Goal: Check status: Check status

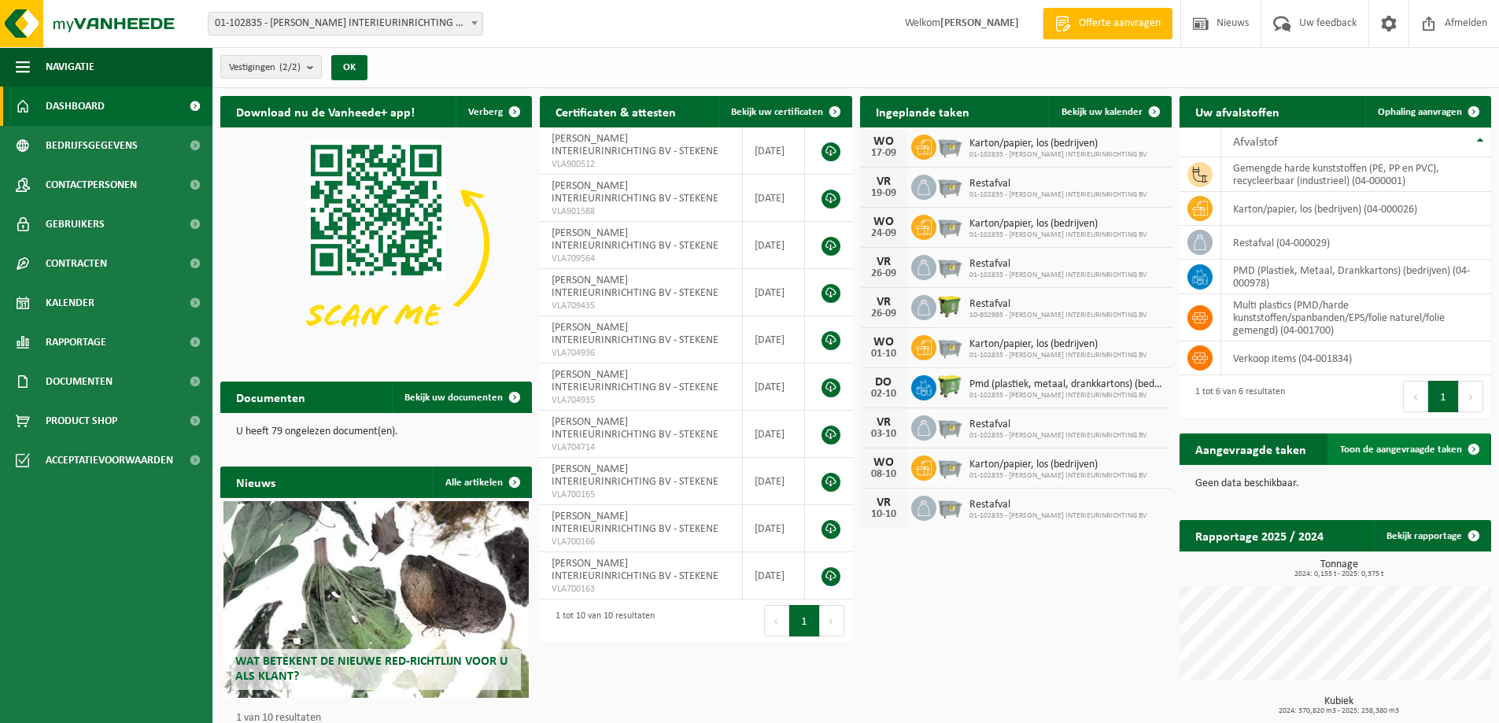
click at [1415, 449] on span "Toon de aangevraagde taken" at bounding box center [1401, 450] width 122 height 10
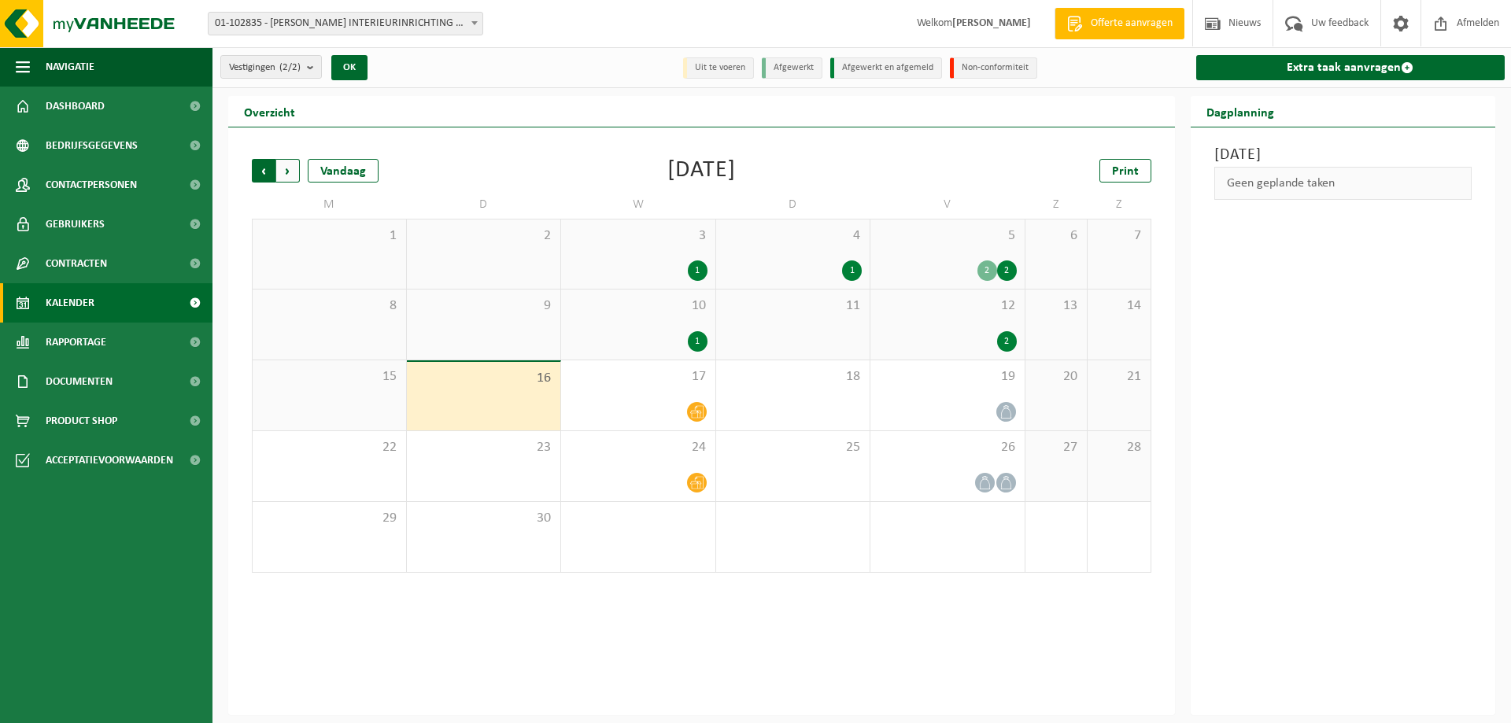
click at [276, 170] on span "Volgende" at bounding box center [288, 171] width 24 height 24
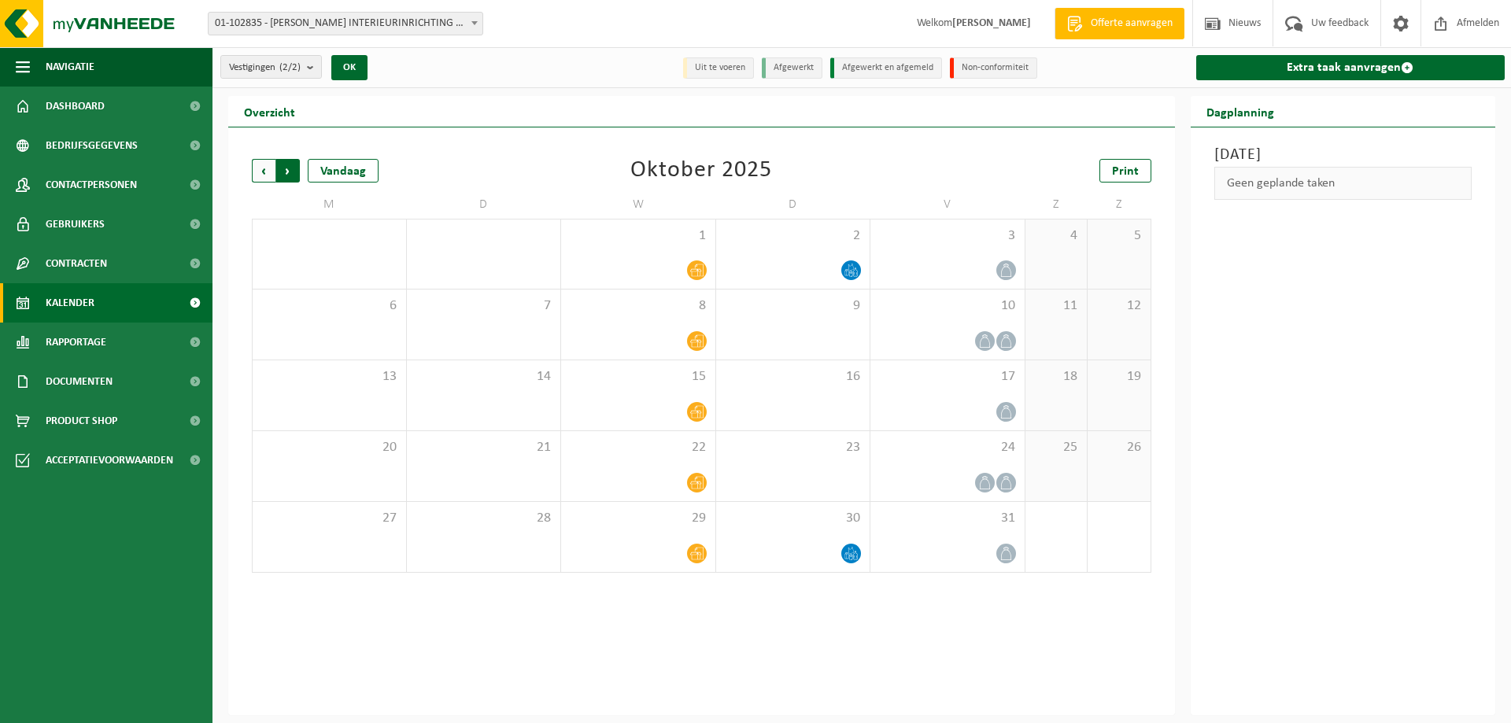
click at [273, 168] on span "Vorige" at bounding box center [264, 171] width 24 height 24
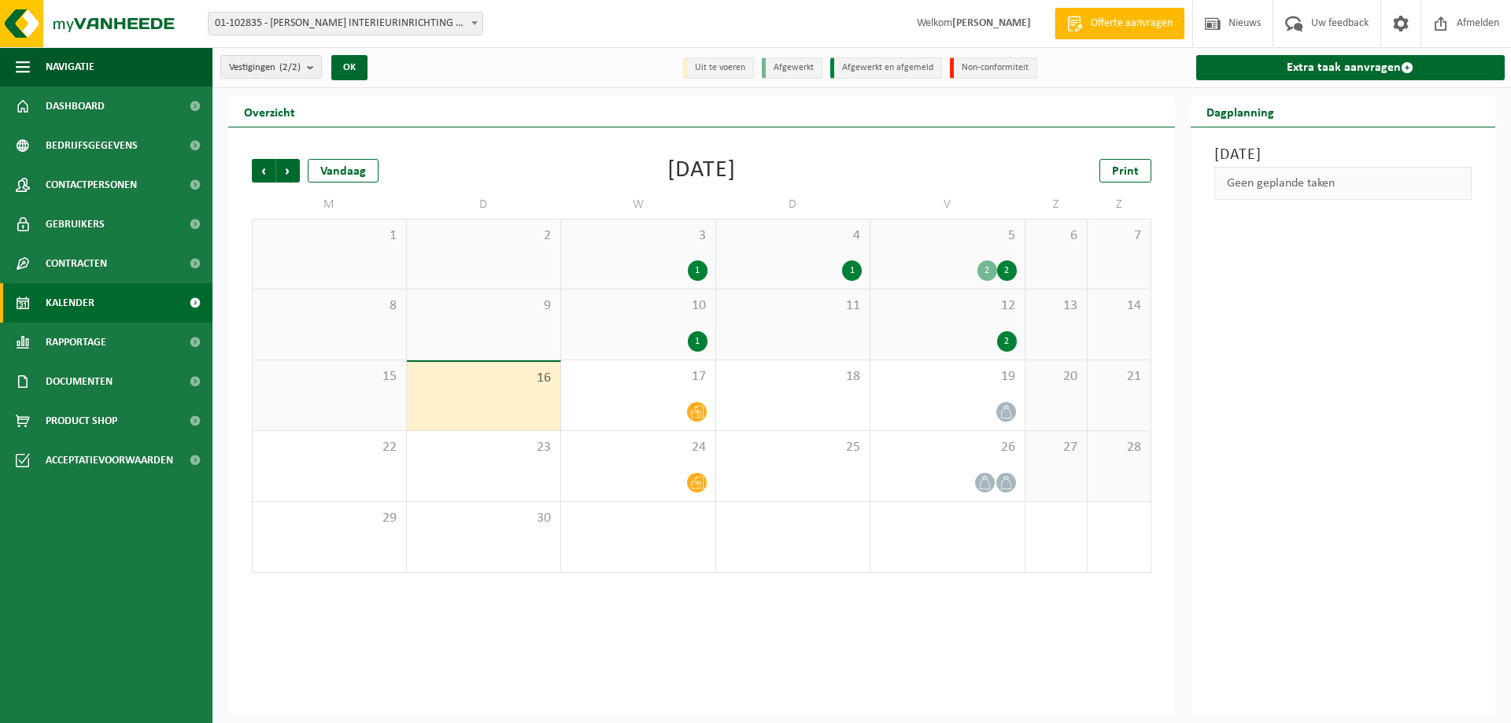
click at [273, 168] on span "Vorige" at bounding box center [264, 171] width 24 height 24
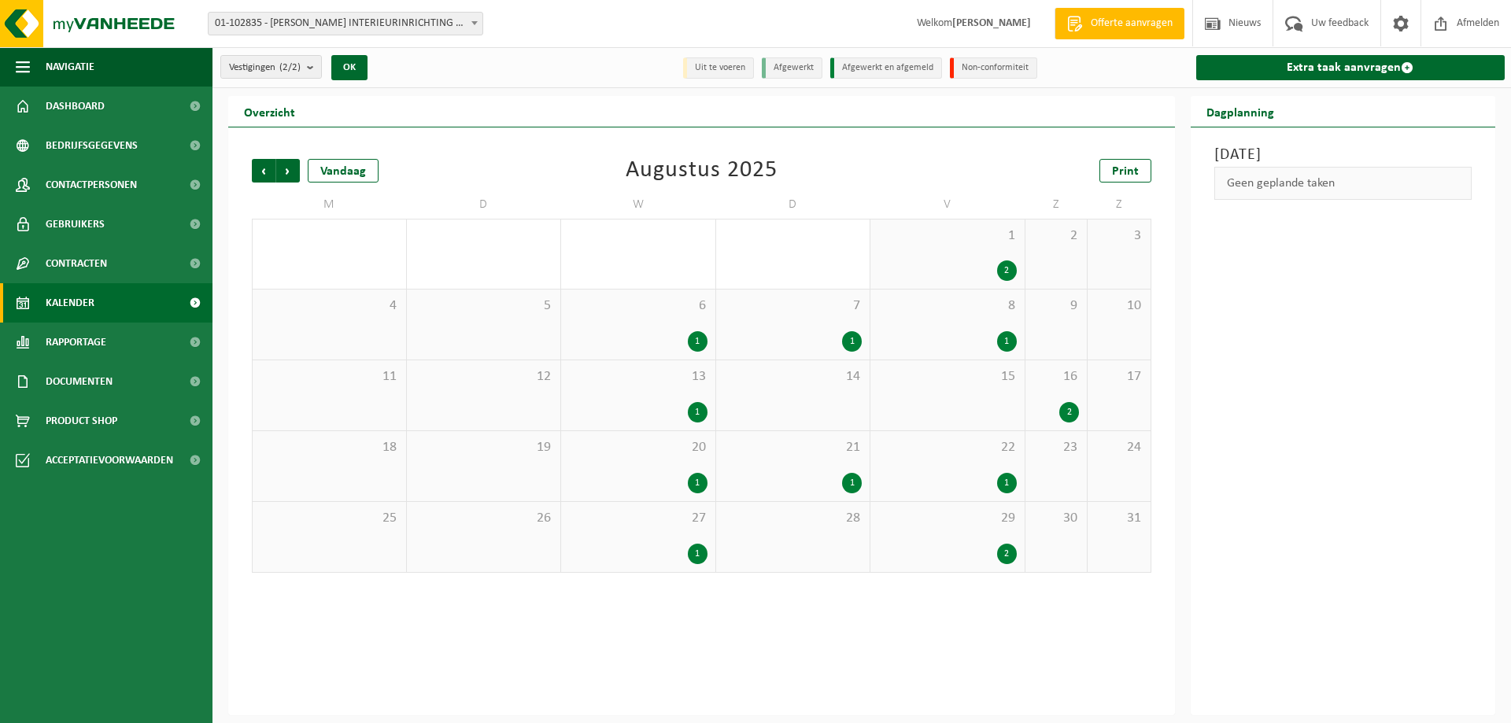
click at [273, 168] on span "Vorige" at bounding box center [264, 171] width 24 height 24
click at [289, 166] on span "Volgende" at bounding box center [288, 171] width 24 height 24
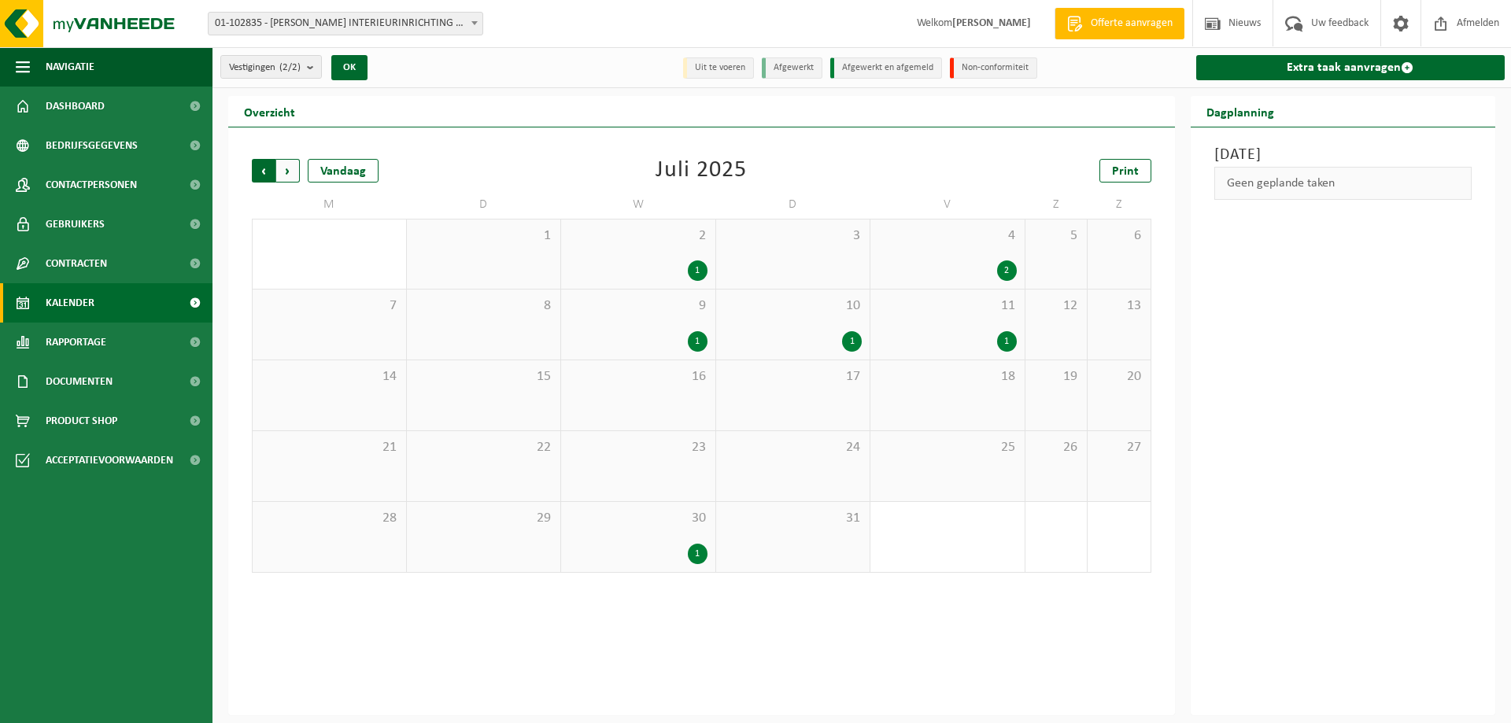
click at [290, 164] on span "Volgende" at bounding box center [288, 171] width 24 height 24
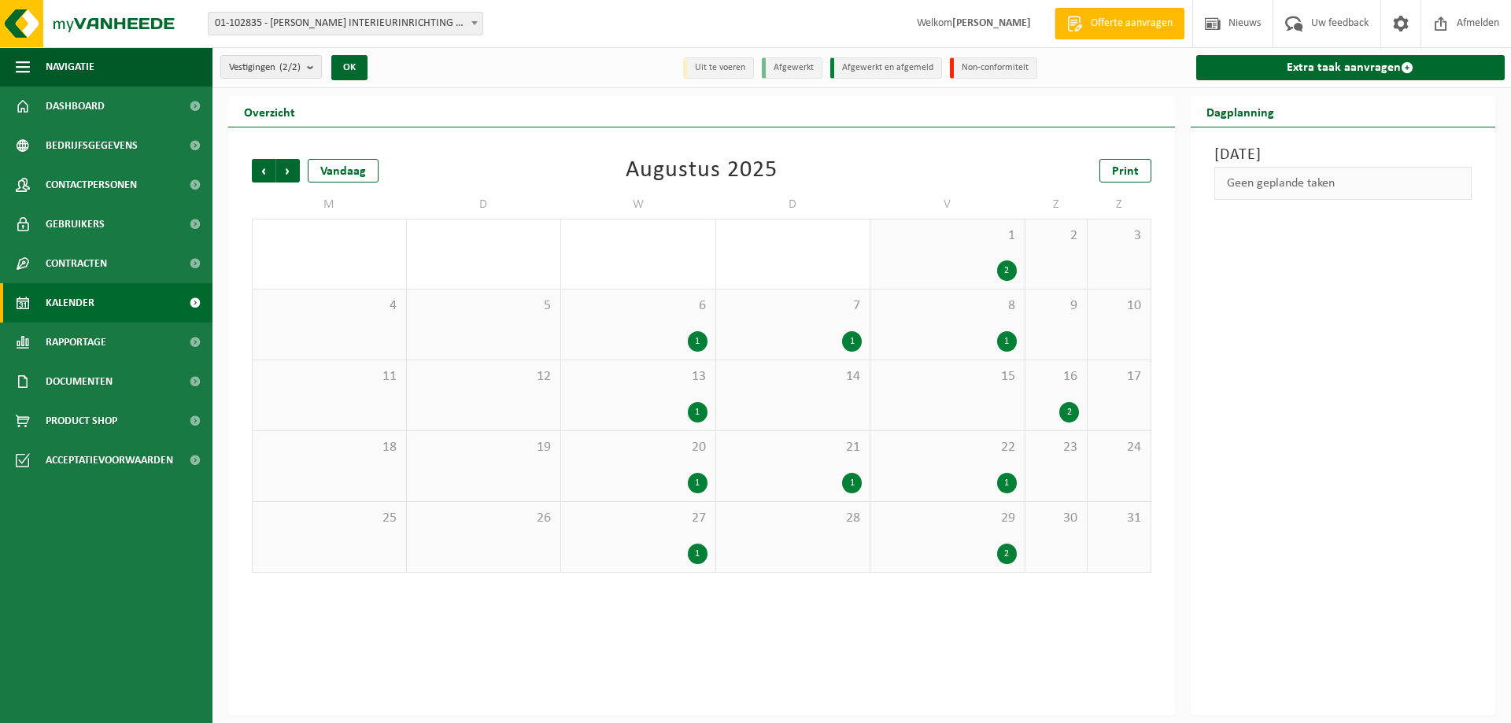
click at [1072, 411] on div "2" at bounding box center [1069, 412] width 20 height 20
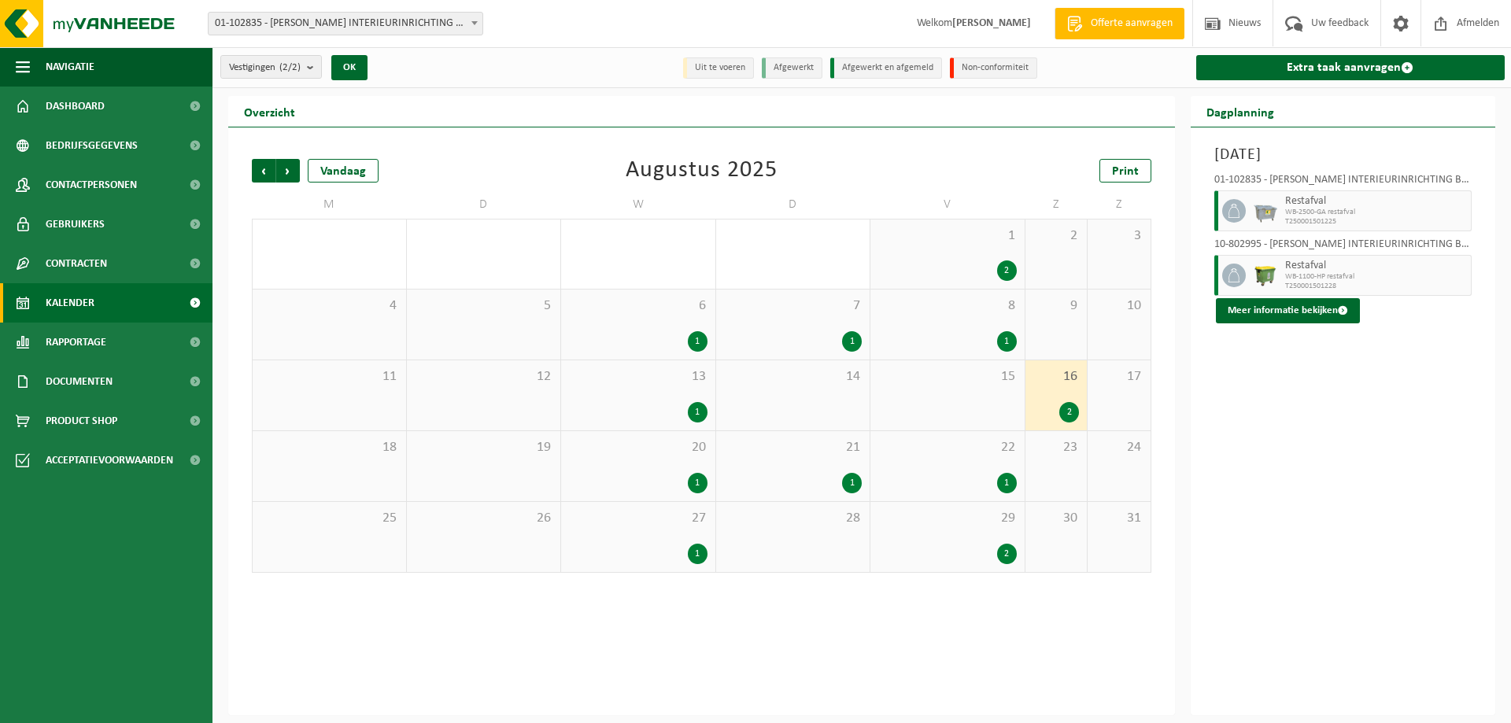
click at [859, 481] on div "1" at bounding box center [852, 483] width 20 height 20
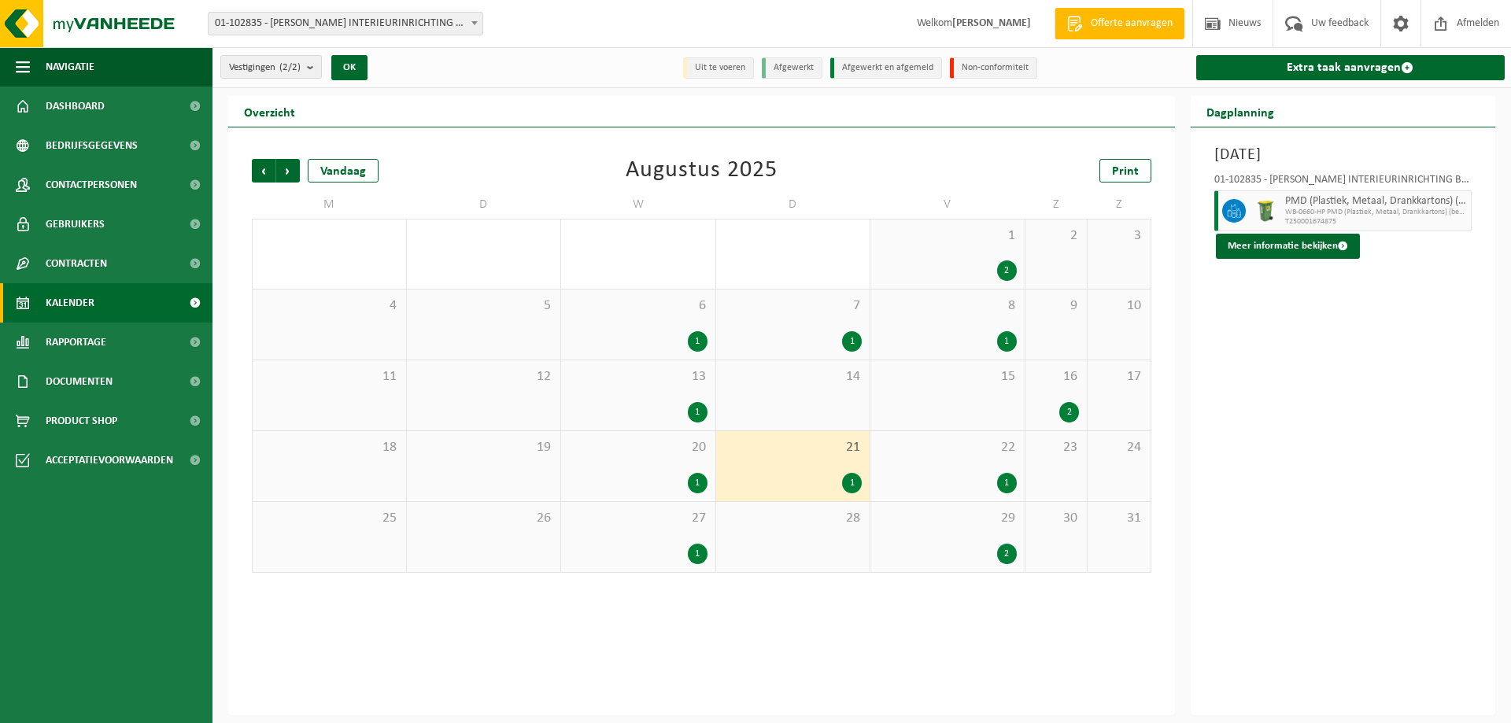
click at [857, 335] on div "1" at bounding box center [852, 341] width 20 height 20
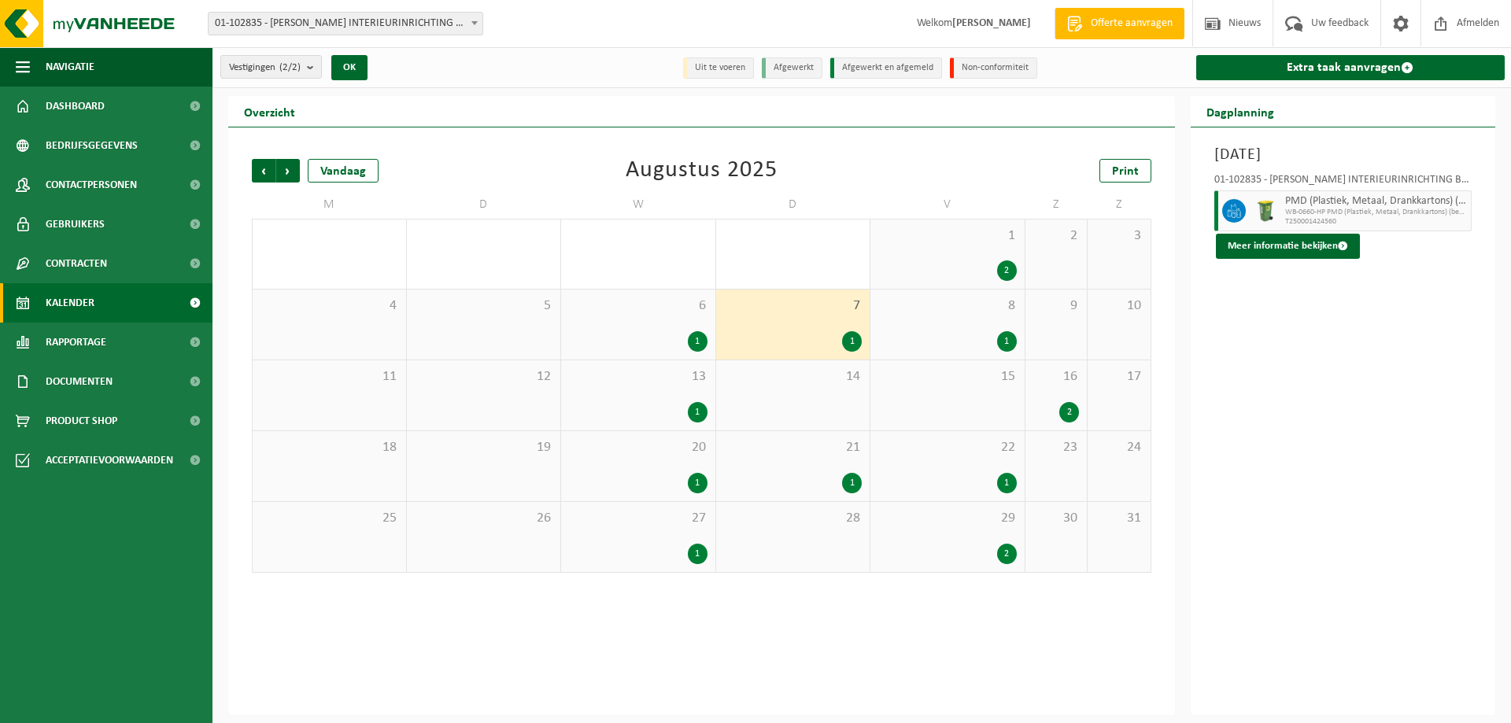
click at [1006, 263] on div "2" at bounding box center [1007, 270] width 20 height 20
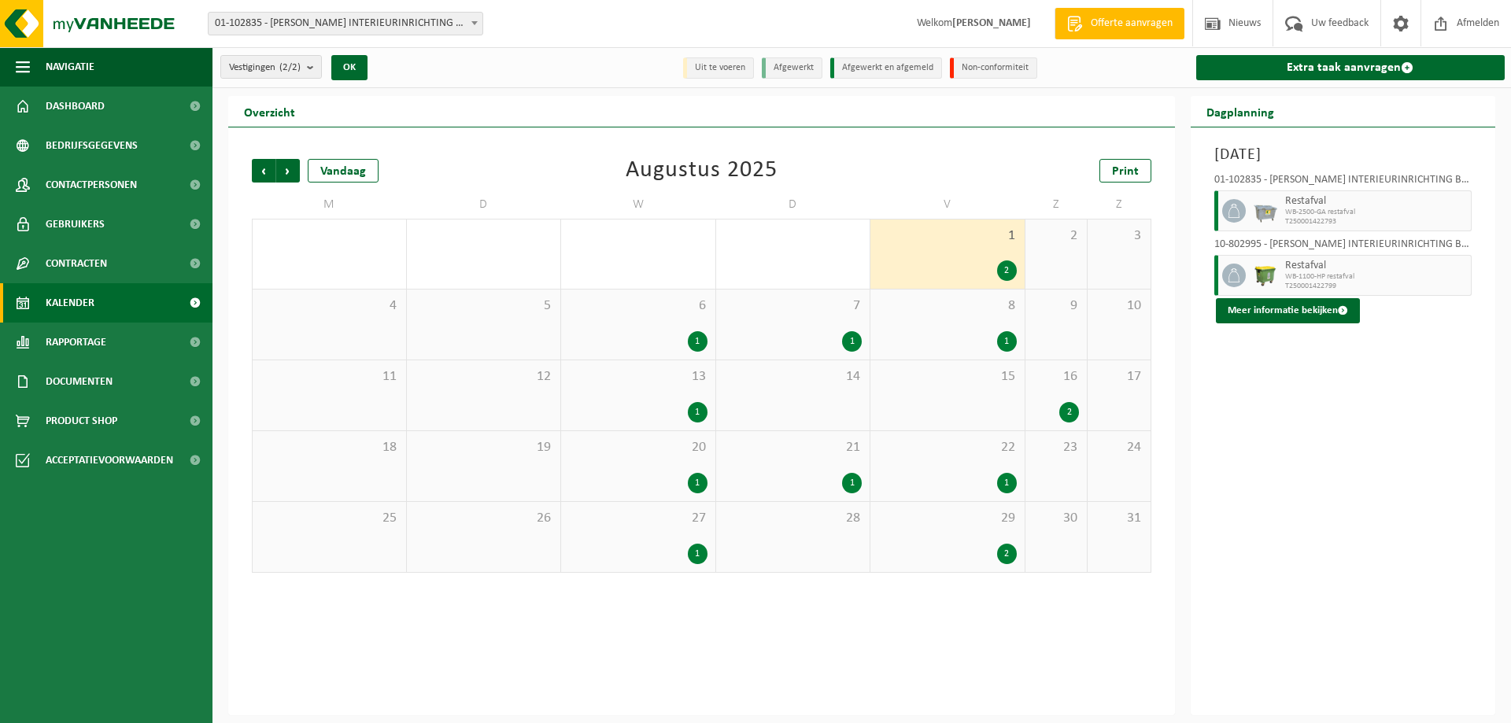
click at [1009, 343] on div "1" at bounding box center [1007, 341] width 20 height 20
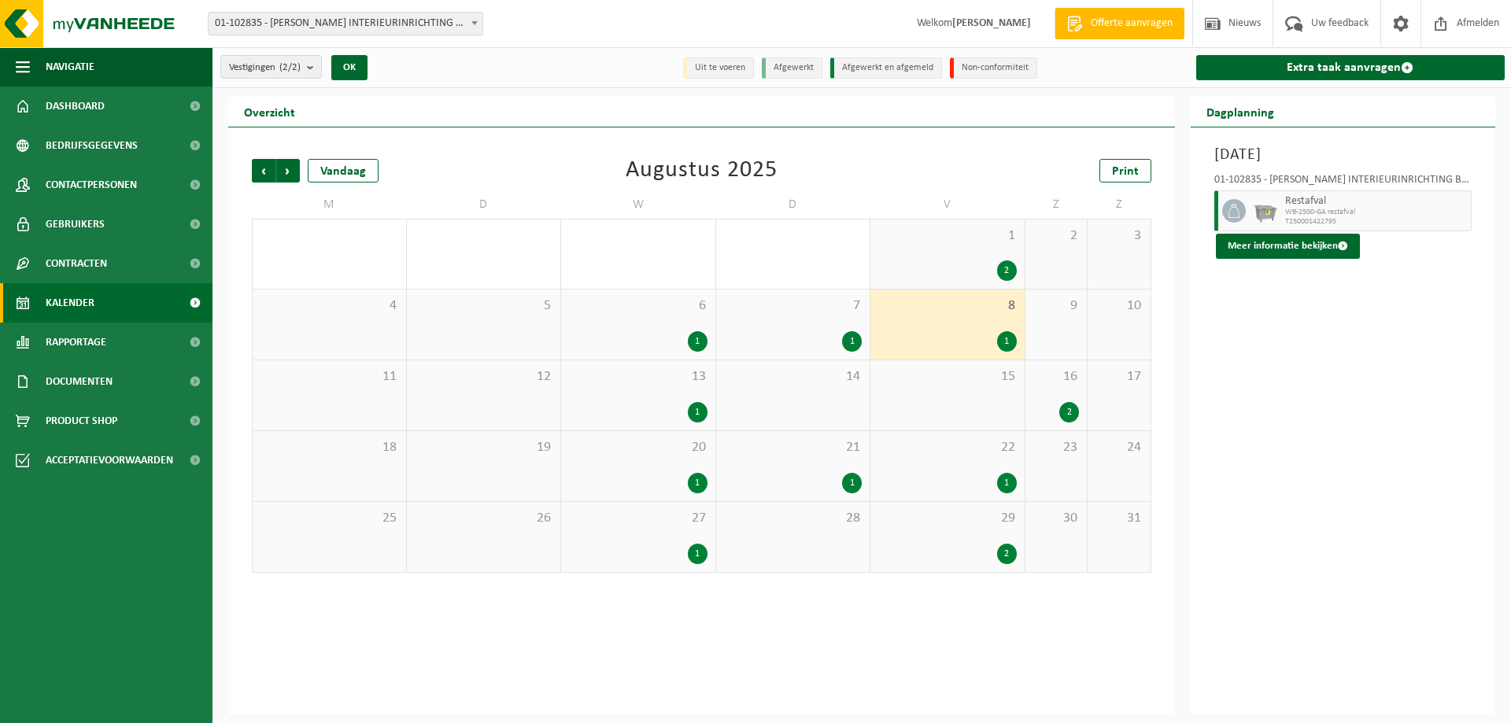
click at [705, 339] on div "1" at bounding box center [698, 341] width 20 height 20
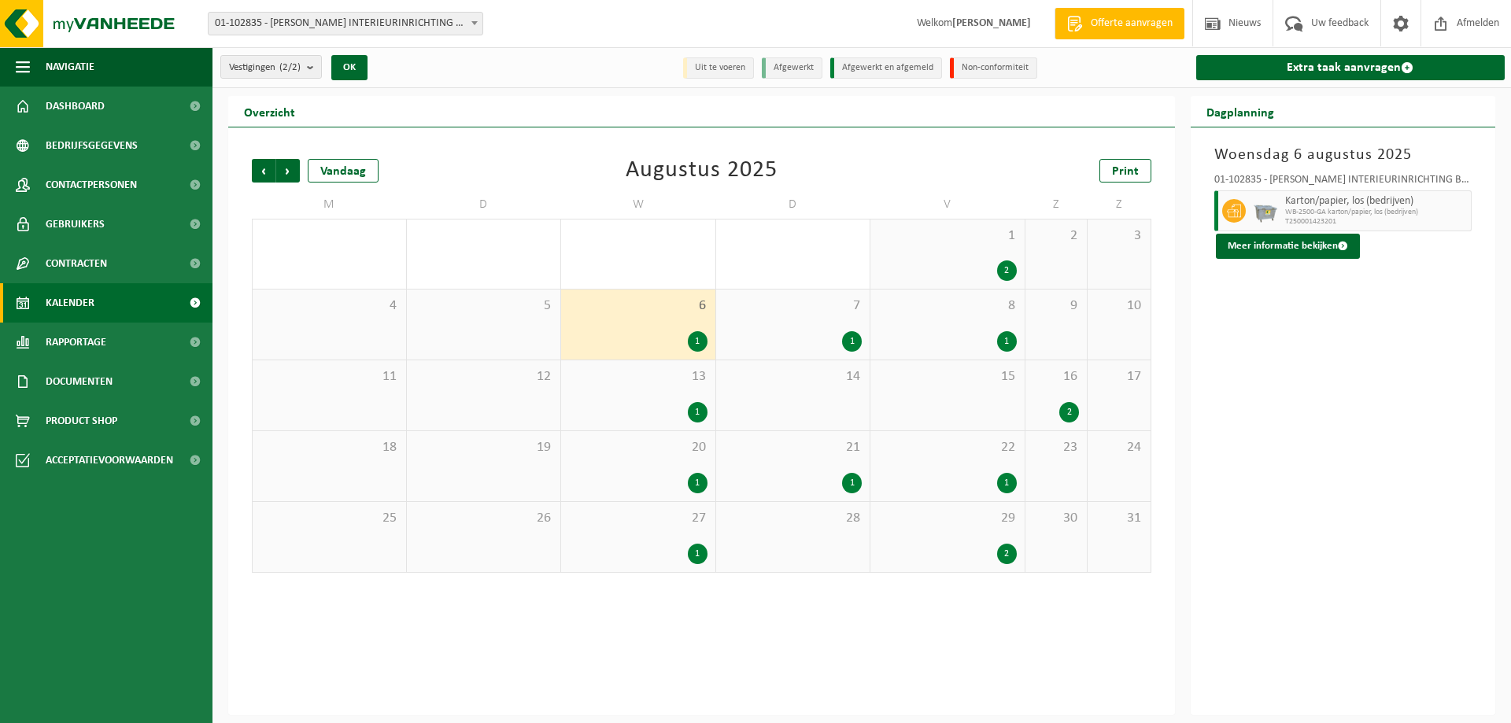
click at [700, 480] on div "1" at bounding box center [698, 483] width 20 height 20
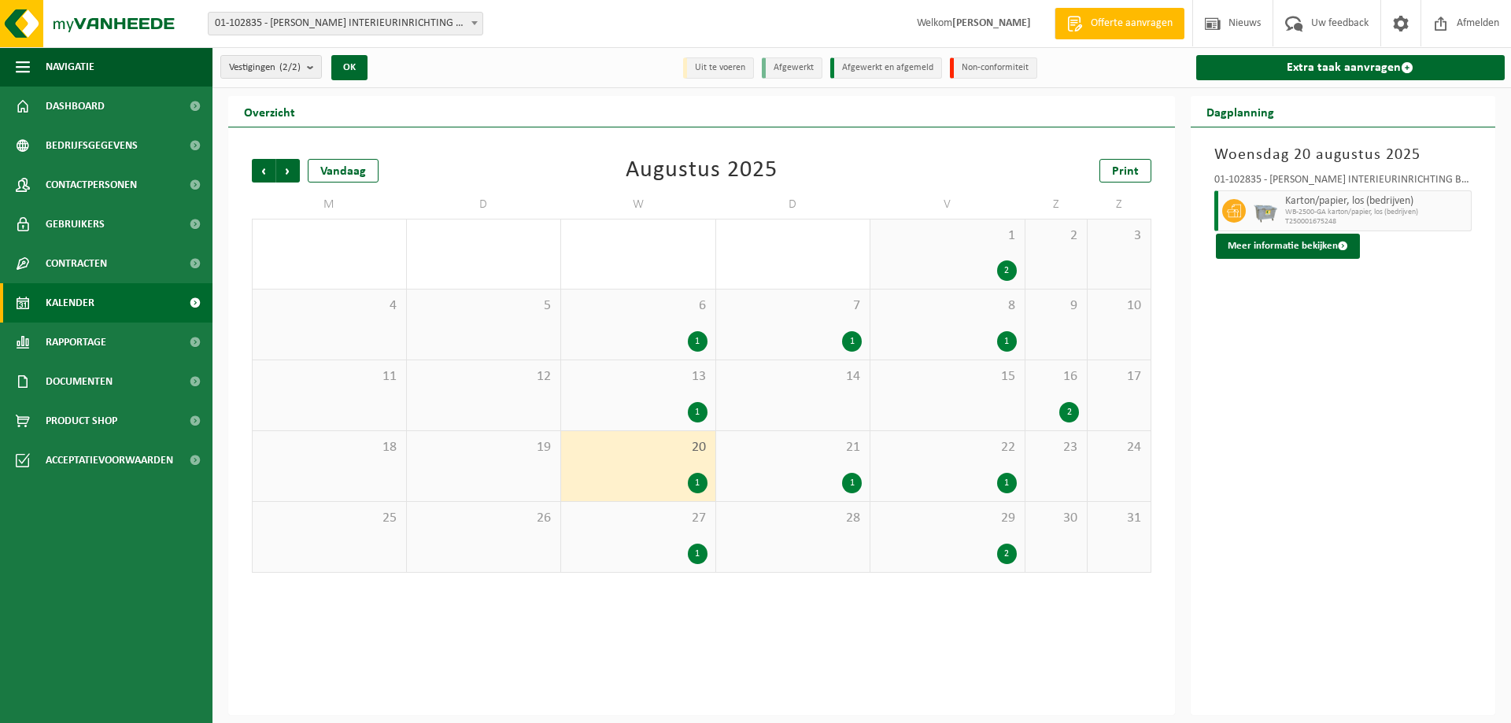
click at [695, 557] on div "1" at bounding box center [698, 554] width 20 height 20
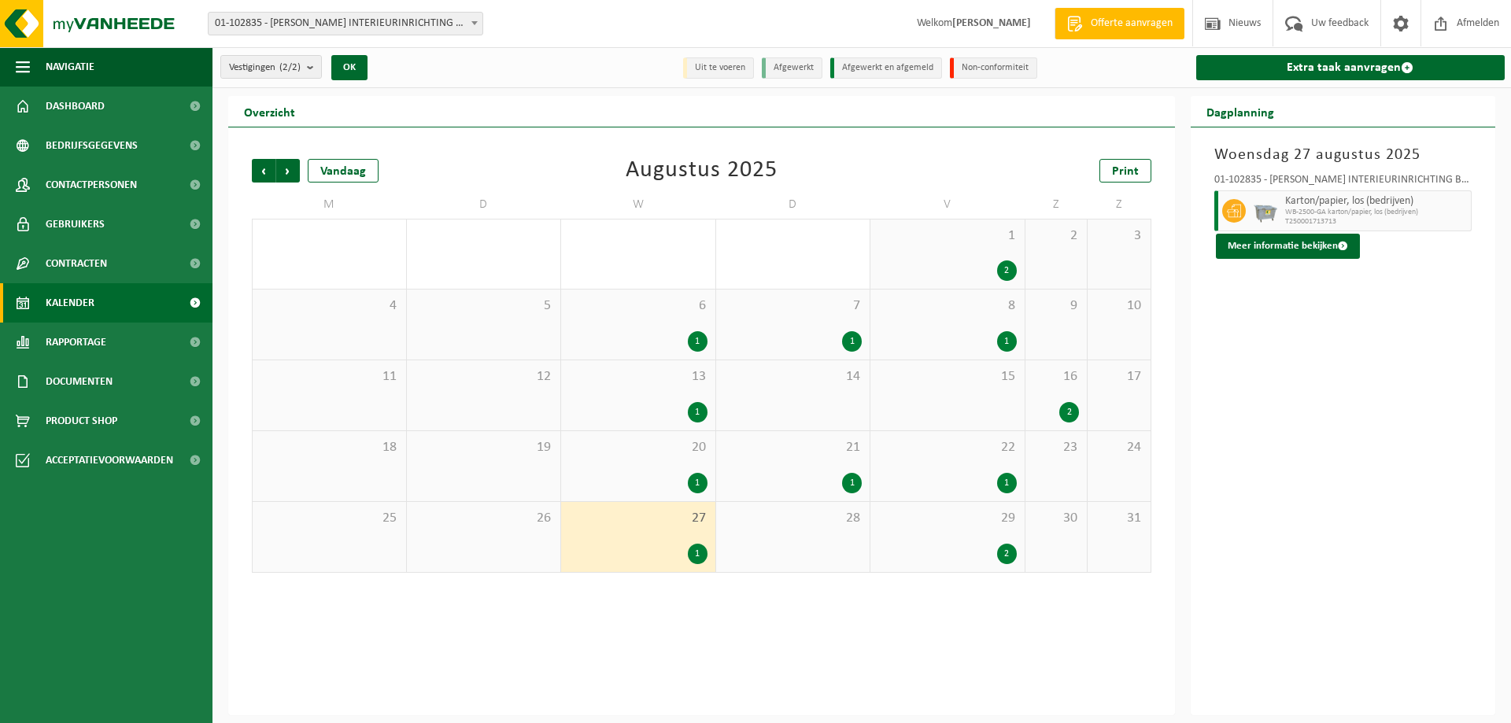
click at [995, 555] on div "2" at bounding box center [947, 554] width 138 height 20
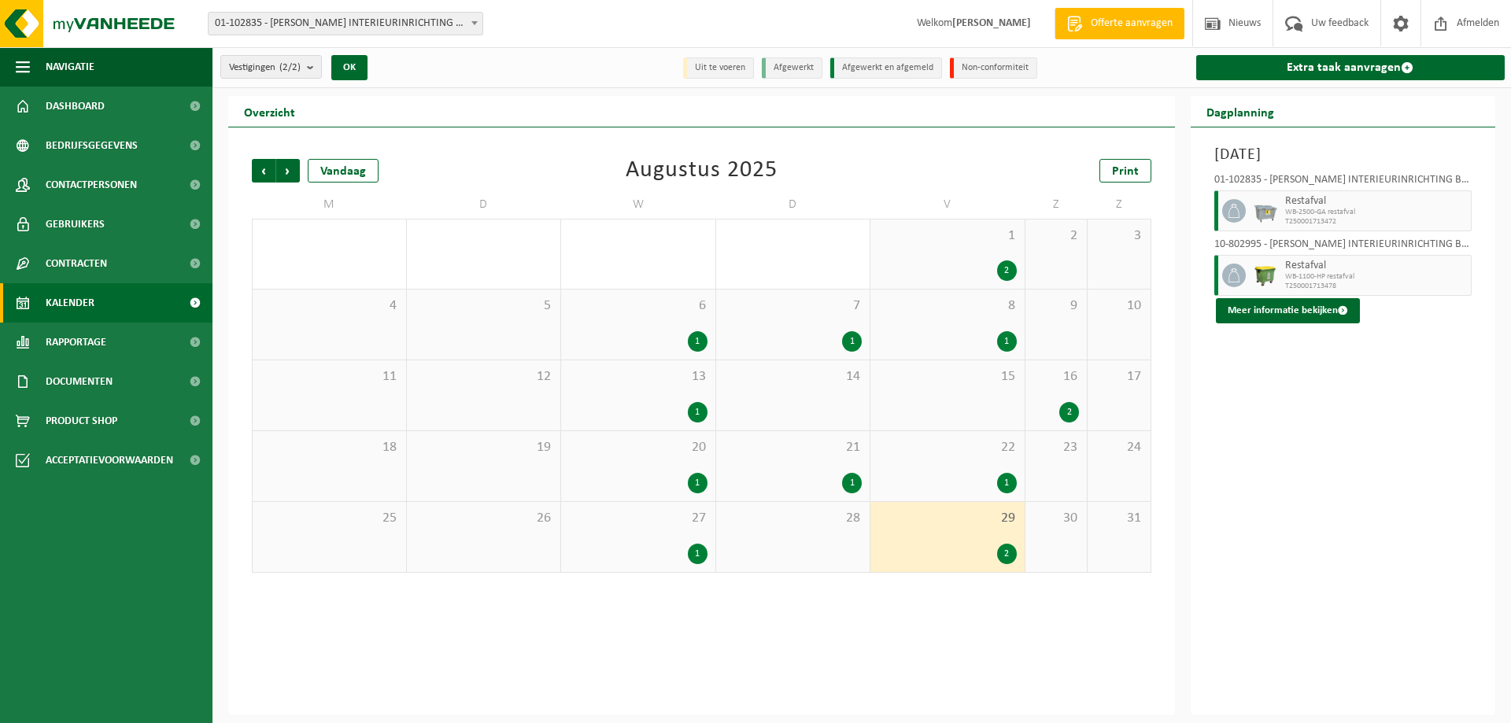
click at [1009, 555] on div "2" at bounding box center [1007, 554] width 20 height 20
